Goal: Information Seeking & Learning: Find specific fact

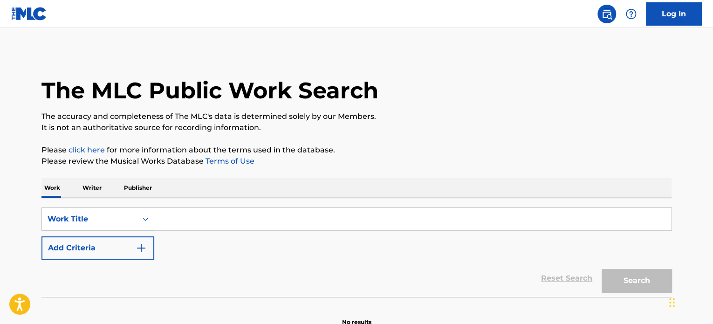
paste input "The House Of The Rising Sun"
click at [175, 213] on input "The House Of The Rising Sun" at bounding box center [412, 219] width 517 height 22
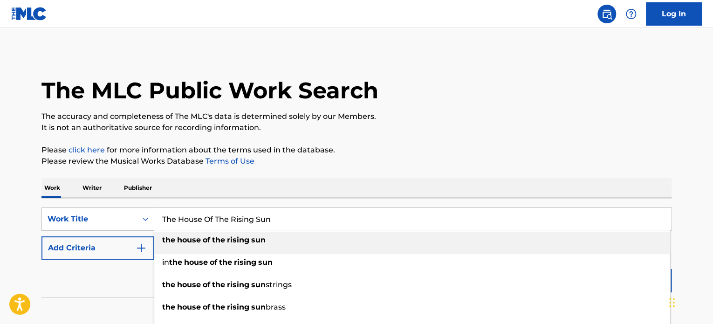
type input "The House Of The Rising Sun"
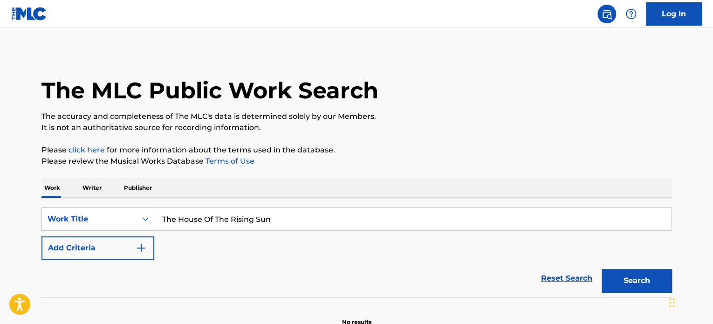
click at [121, 249] on button "Add Criteria" at bounding box center [97, 247] width 113 height 23
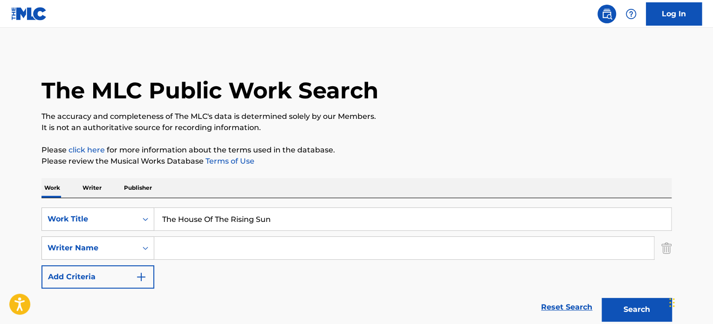
paste input "[PERSON_NAME]"
click at [195, 252] on input "[PERSON_NAME]" at bounding box center [404, 248] width 500 height 22
type input "[PERSON_NAME]"
click at [617, 303] on button "Search" at bounding box center [637, 309] width 70 height 23
click at [638, 312] on button "Search" at bounding box center [637, 309] width 70 height 23
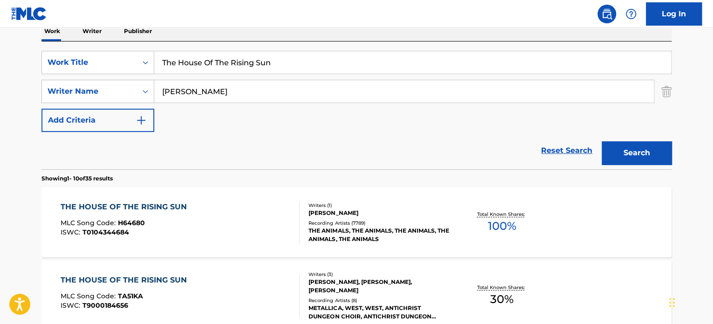
scroll to position [157, 0]
click at [213, 207] on div "THE HOUSE OF THE RISING SUN MLC Song Code : H64680 ISWC : T0104344684" at bounding box center [181, 222] width 240 height 42
